Goal: Navigation & Orientation: Find specific page/section

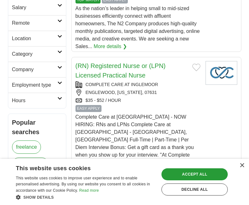
scroll to position [222, 0]
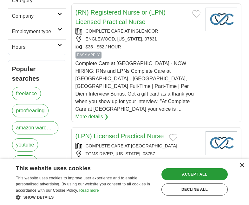
click at [242, 165] on div "×" at bounding box center [241, 165] width 5 height 5
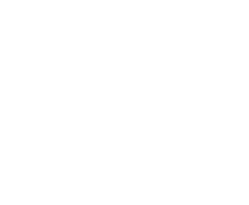
scroll to position [1362, 0]
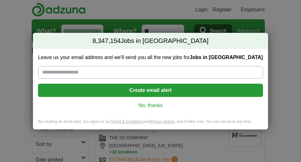
click at [152, 102] on link "No, thanks" at bounding box center [150, 105] width 214 height 7
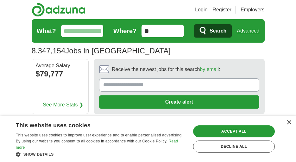
scroll to position [32, 0]
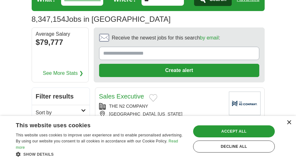
click at [289, 122] on div "×" at bounding box center [289, 123] width 5 height 5
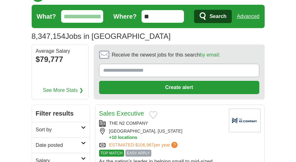
scroll to position [0, 0]
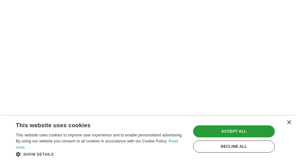
scroll to position [1235, 0]
click at [289, 124] on div "×" at bounding box center [289, 123] width 5 height 5
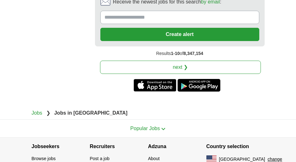
scroll to position [1663, 0]
